Goal: Use online tool/utility: Utilize a website feature to perform a specific function

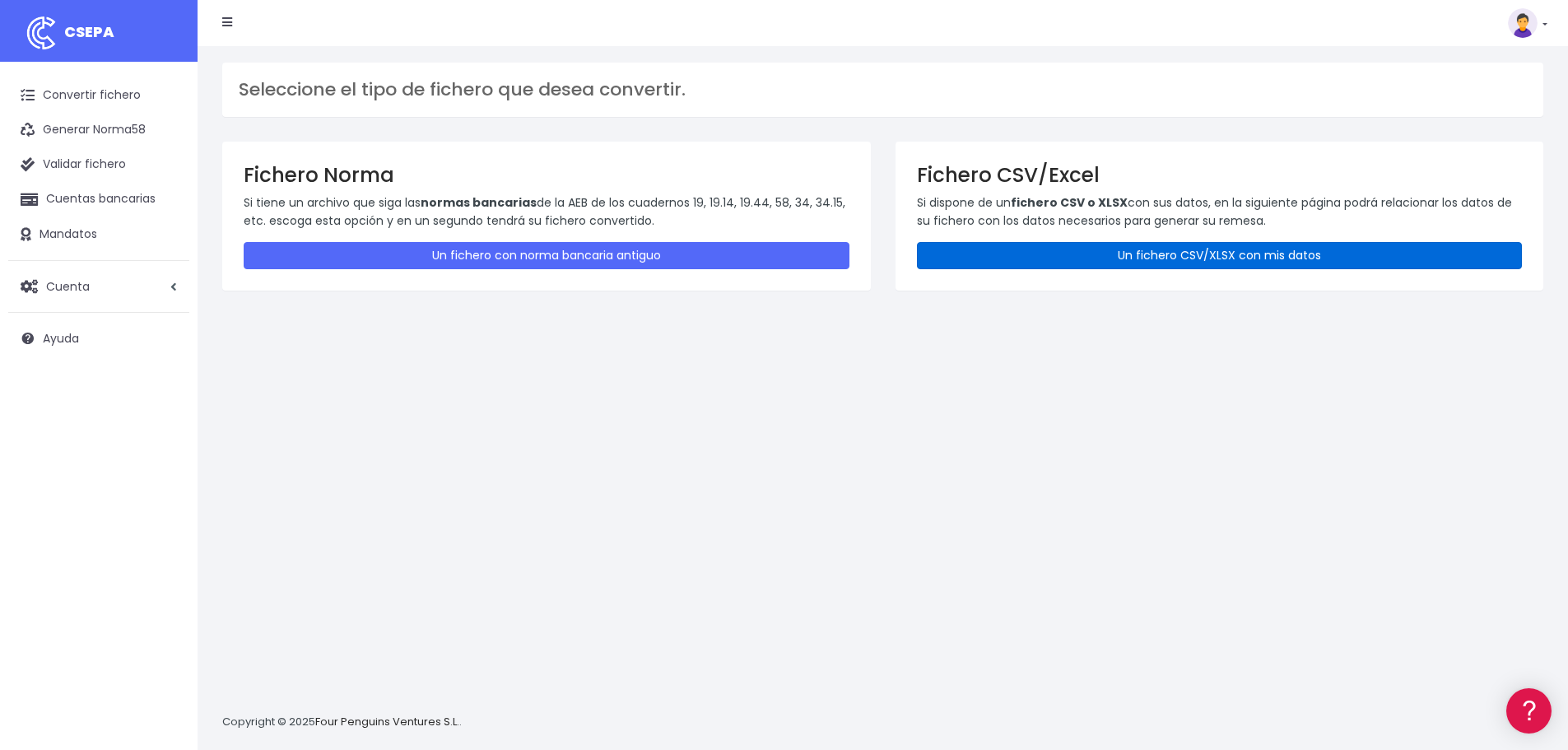
click at [1101, 253] on link "Un fichero CSV/XLSX con mis datos" at bounding box center [1219, 255] width 606 height 27
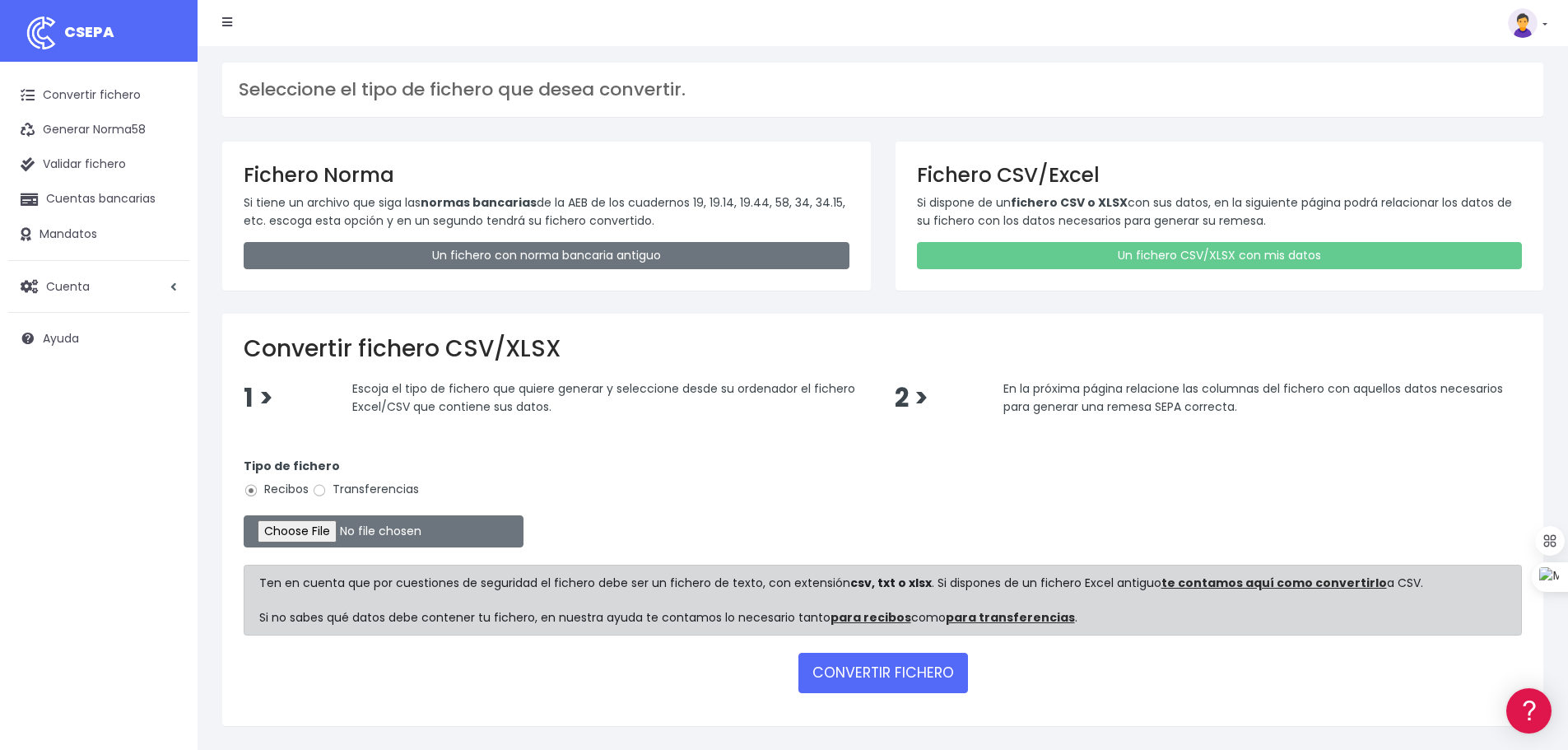
click at [354, 489] on label "Transferencias" at bounding box center [365, 490] width 107 height 17
click at [327, 489] on input "Transferencias" at bounding box center [319, 490] width 15 height 15
radio input "true"
click at [355, 529] on input "file" at bounding box center [384, 531] width 280 height 32
type input "C:\fakepath\transferencias-2025-08-19.csv"
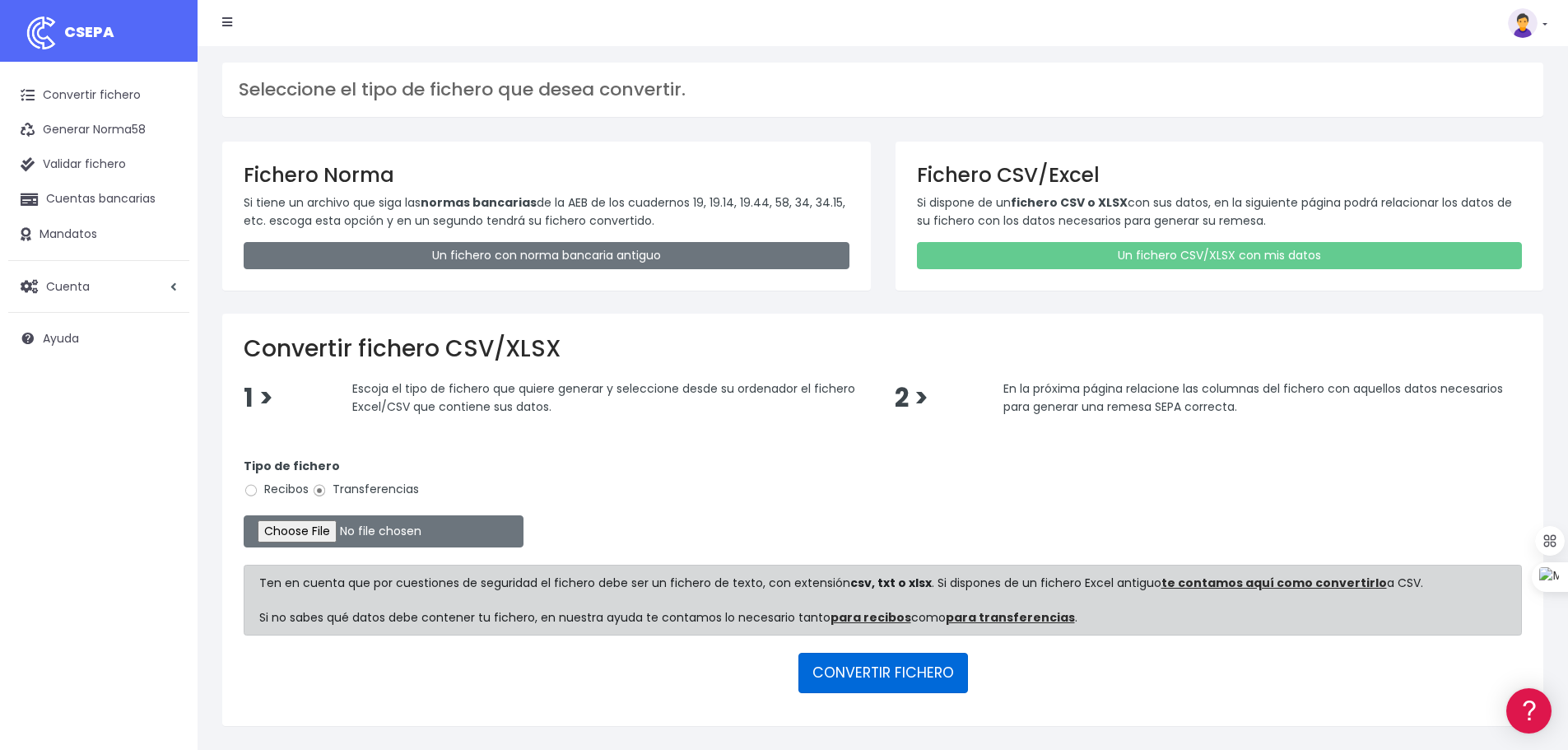
click at [884, 684] on button "CONVERTIR FICHERO" at bounding box center [884, 672] width 170 height 39
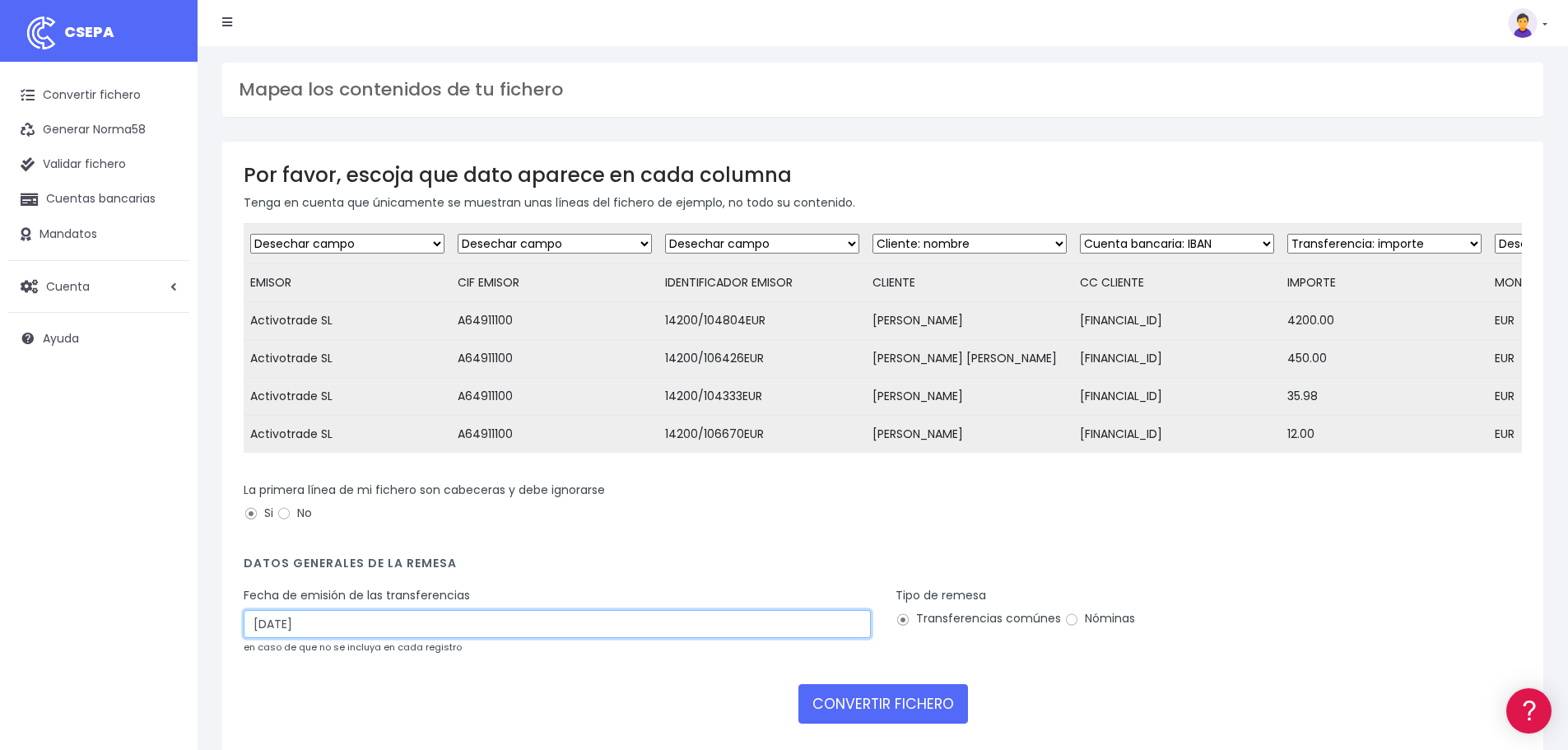
click at [391, 635] on input "[DATE]" at bounding box center [558, 624] width 628 height 28
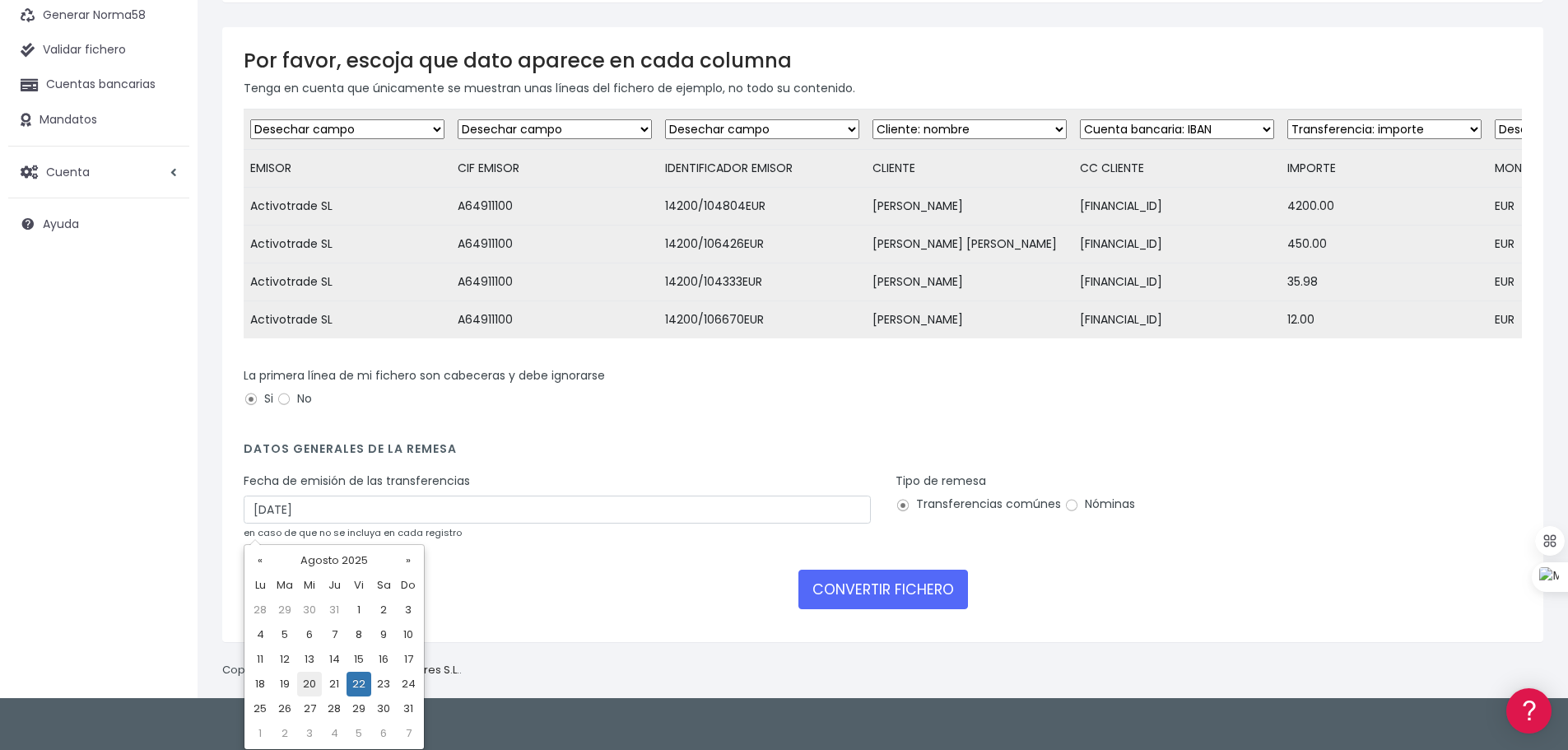
click at [308, 683] on td "20" at bounding box center [309, 684] width 24 height 24
type input "[DATE]"
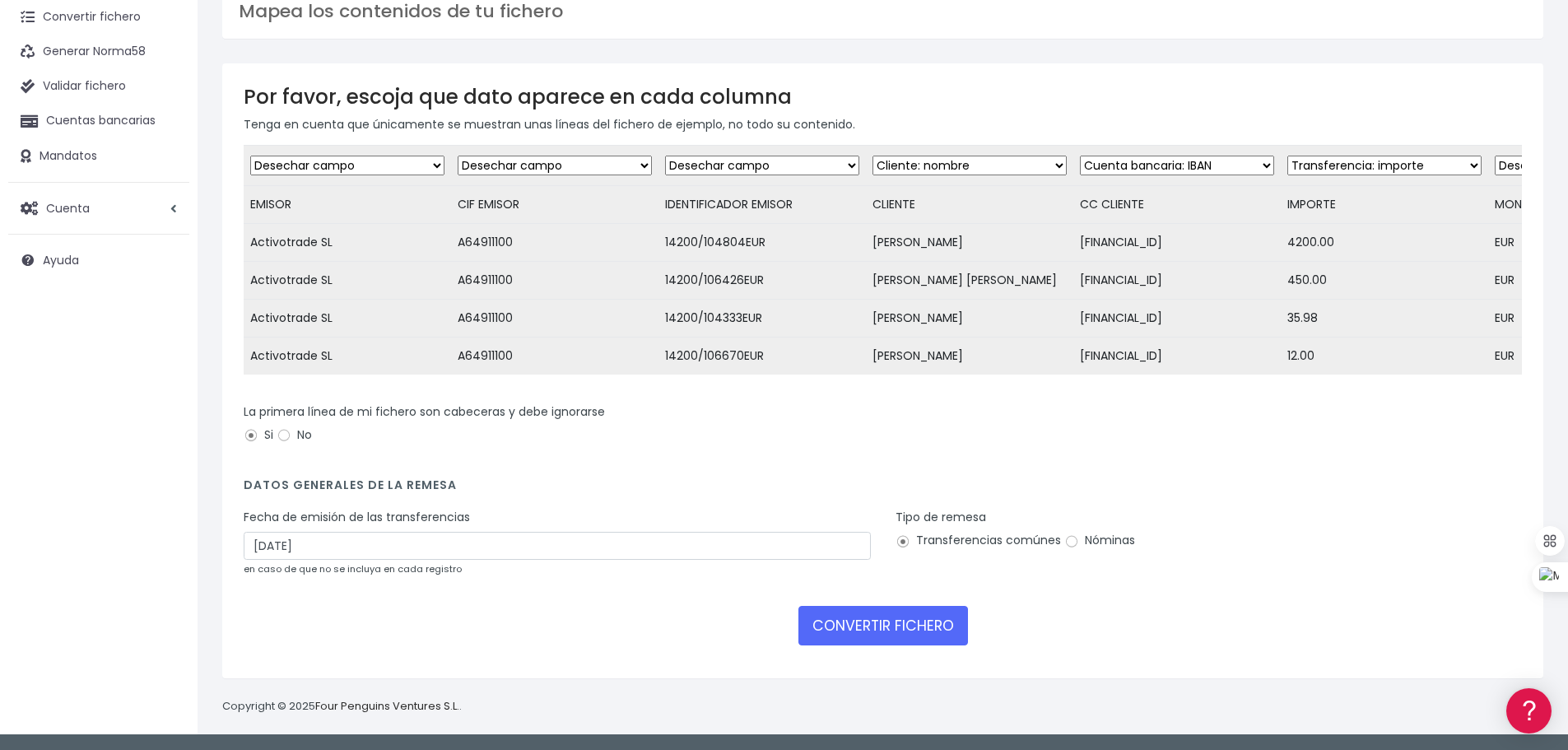
scroll to position [91, 0]
click at [900, 629] on button "CONVERTIR FICHERO" at bounding box center [884, 625] width 170 height 39
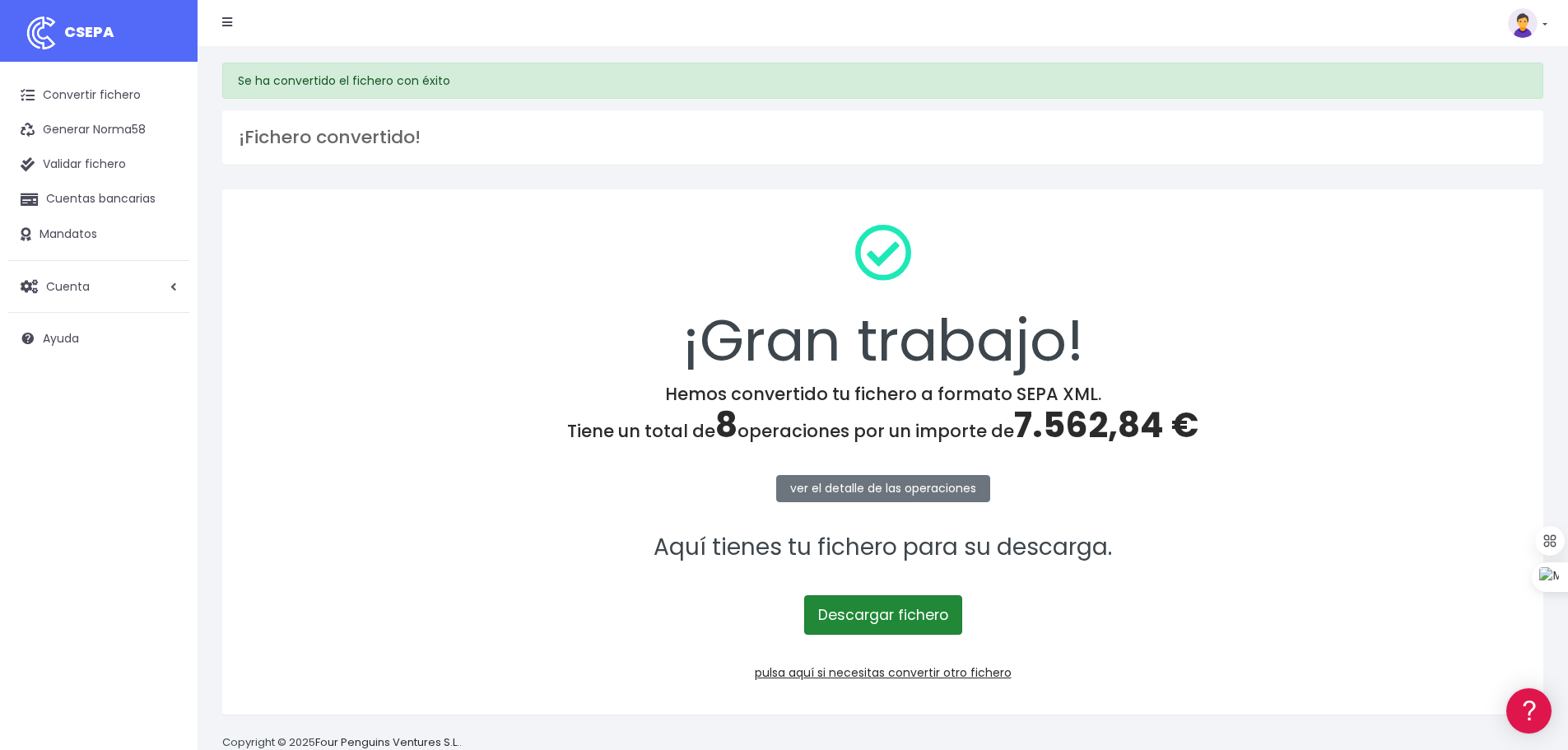
click at [857, 622] on link "Descargar fichero" at bounding box center [883, 615] width 158 height 39
